Goal: Transaction & Acquisition: Purchase product/service

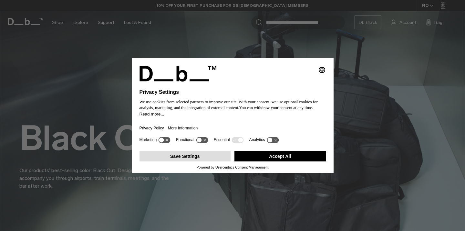
click at [196, 159] on button "Save Settings" at bounding box center [184, 156] width 91 height 10
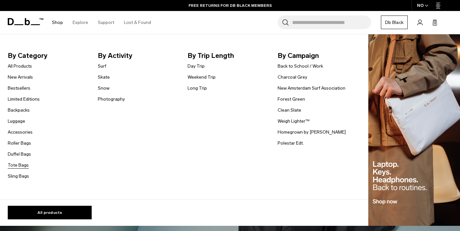
click at [18, 165] on link "Tote Bags" at bounding box center [18, 164] width 21 height 7
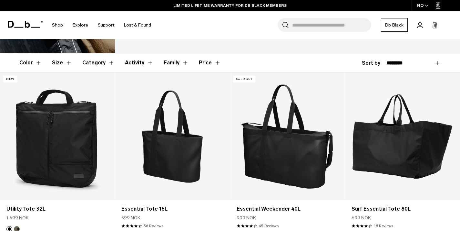
scroll to position [131, 0]
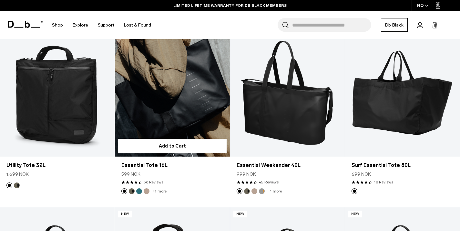
click at [175, 112] on link "Essential Tote 16L" at bounding box center [172, 93] width 115 height 128
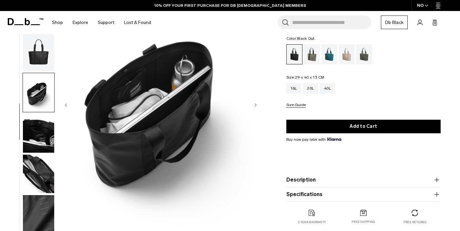
scroll to position [53, 0]
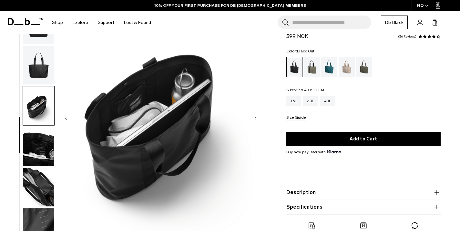
click at [39, 193] on img "button" at bounding box center [38, 187] width 31 height 39
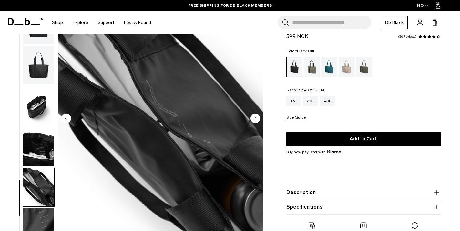
click at [40, 145] on img "button" at bounding box center [38, 146] width 31 height 39
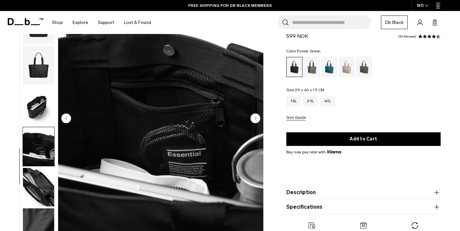
click at [317, 66] on div "Forest Green" at bounding box center [312, 67] width 16 height 20
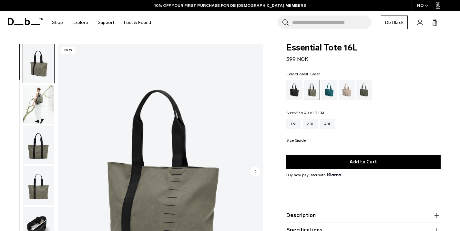
click at [29, 102] on img "button" at bounding box center [38, 104] width 31 height 39
